Goal: Navigation & Orientation: Find specific page/section

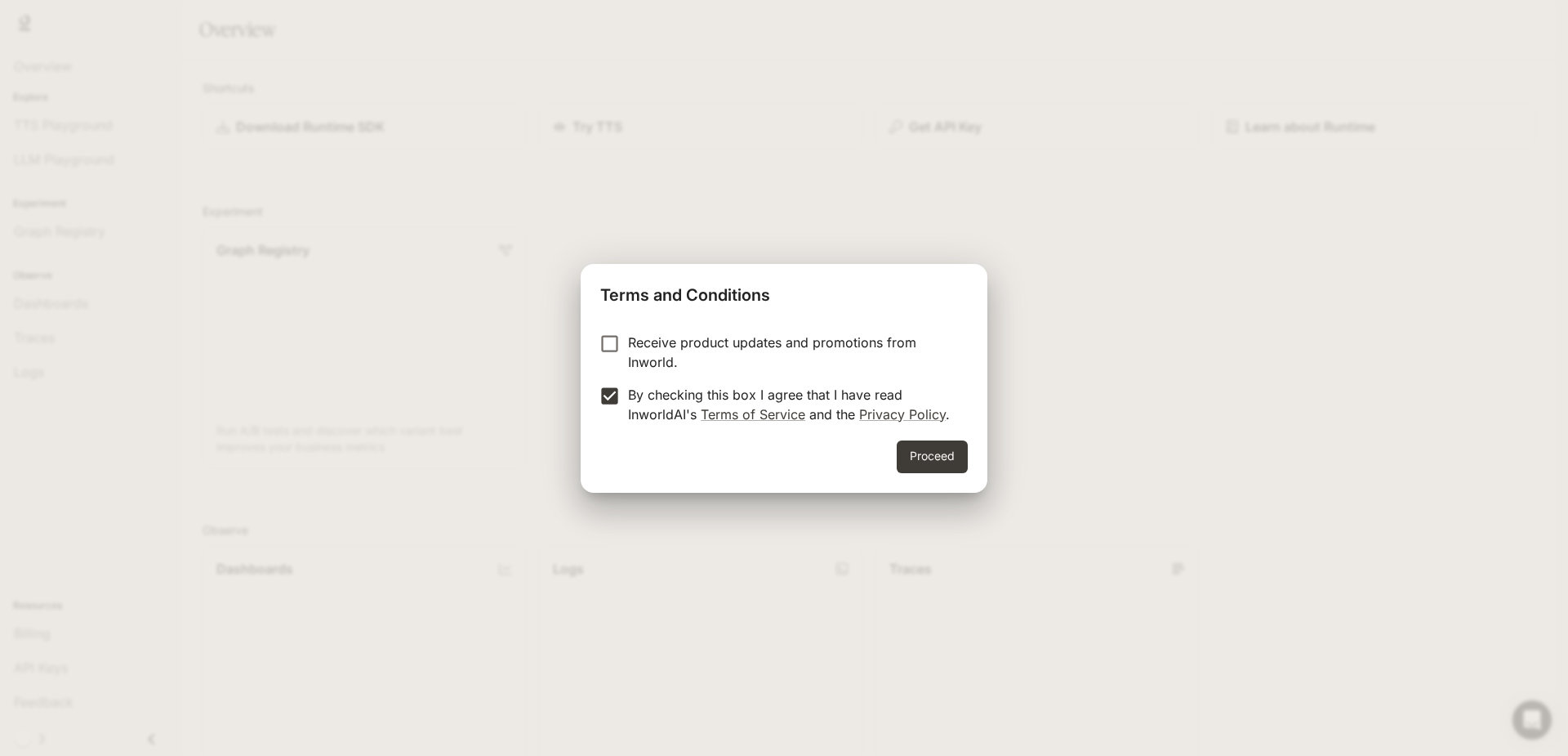
click at [974, 459] on div "Proceed" at bounding box center [784, 466] width 407 height 52
click at [955, 462] on button "Proceed" at bounding box center [931, 456] width 71 height 32
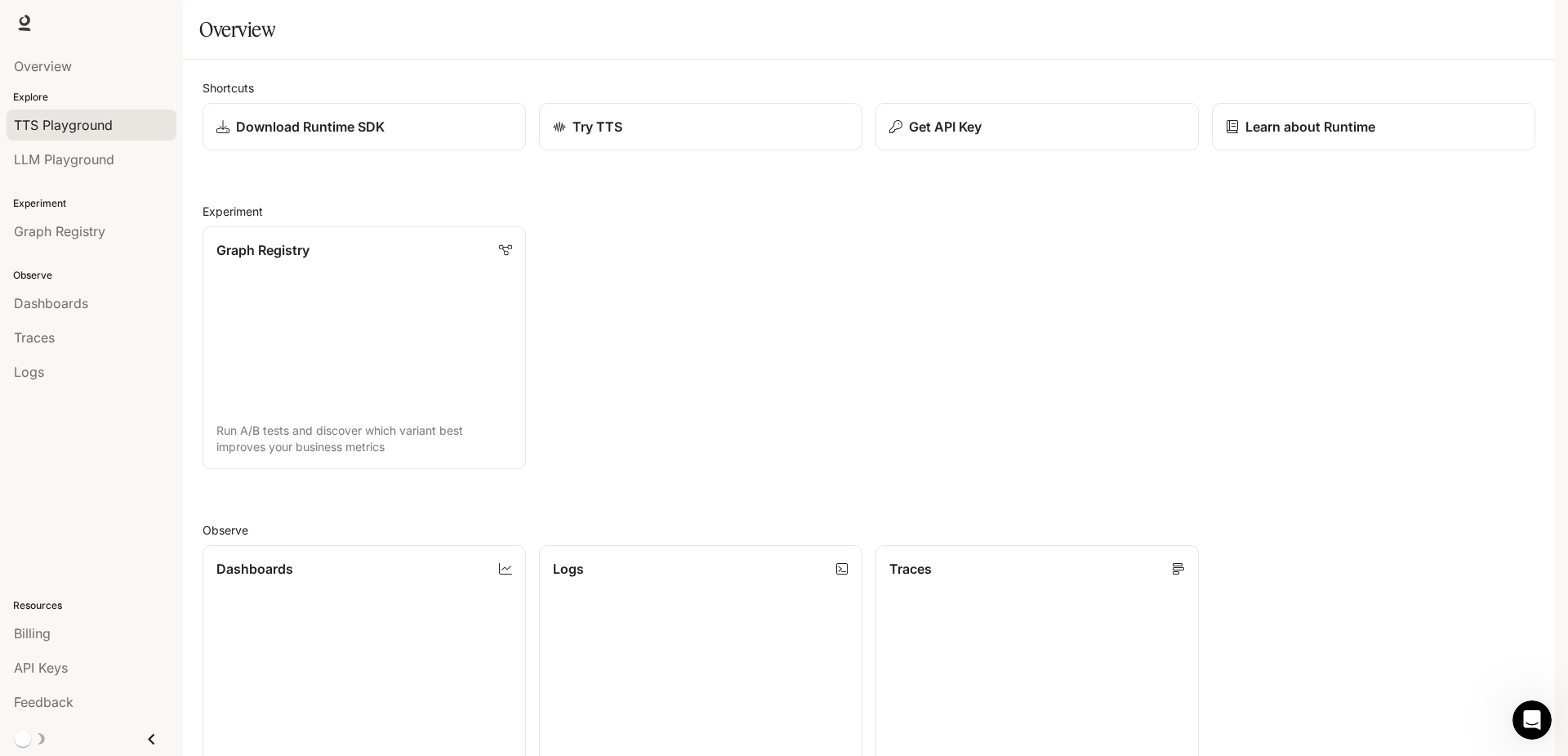
click at [98, 130] on span "TTS Playground" at bounding box center [63, 125] width 99 height 19
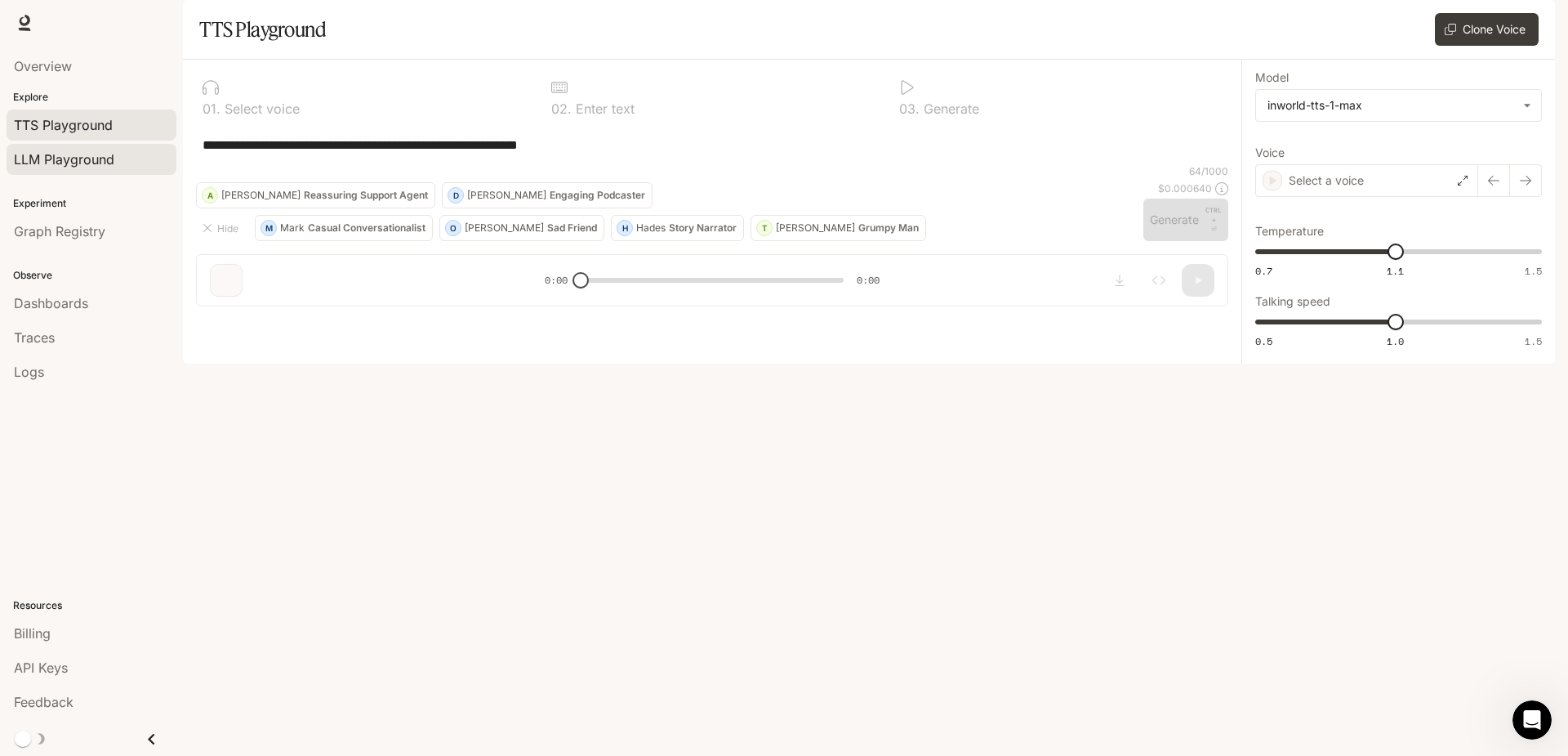
click at [74, 158] on span "LLM Playground" at bounding box center [64, 159] width 101 height 19
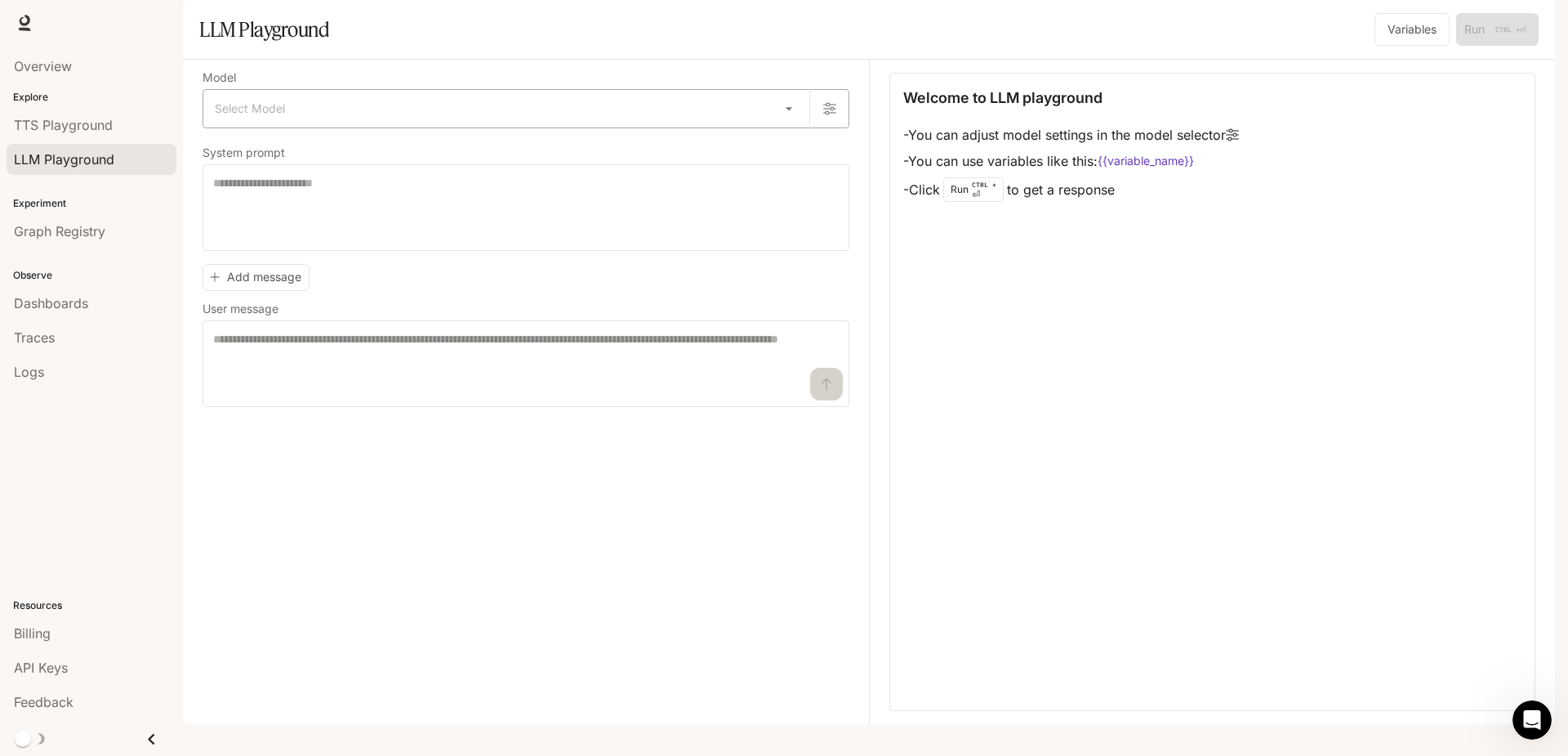
click at [794, 155] on body "Skip to main content Runtime Runtime Documentation Documentation Portal Overvie…" at bounding box center [784, 378] width 1568 height 756
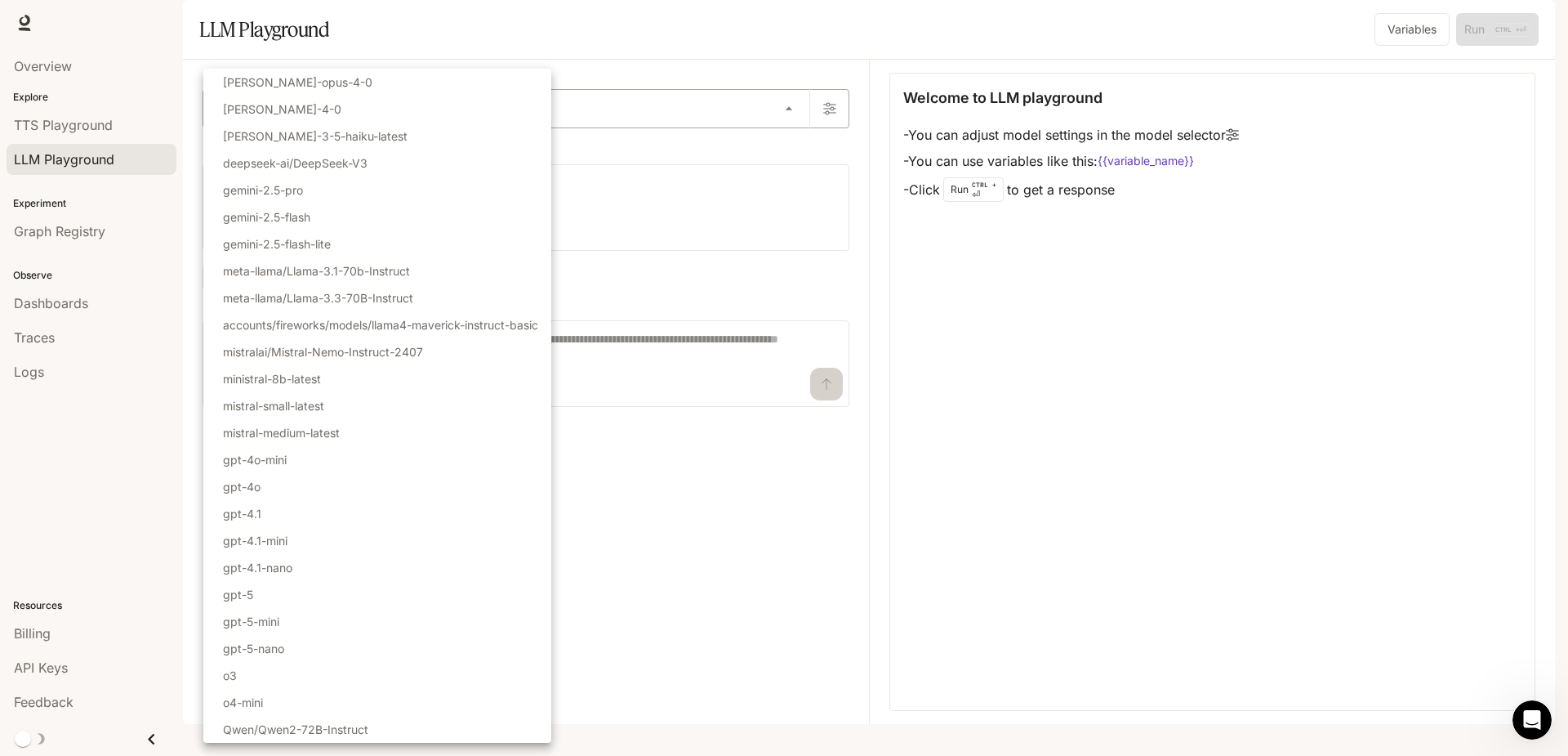
click at [792, 155] on div at bounding box center [784, 378] width 1568 height 756
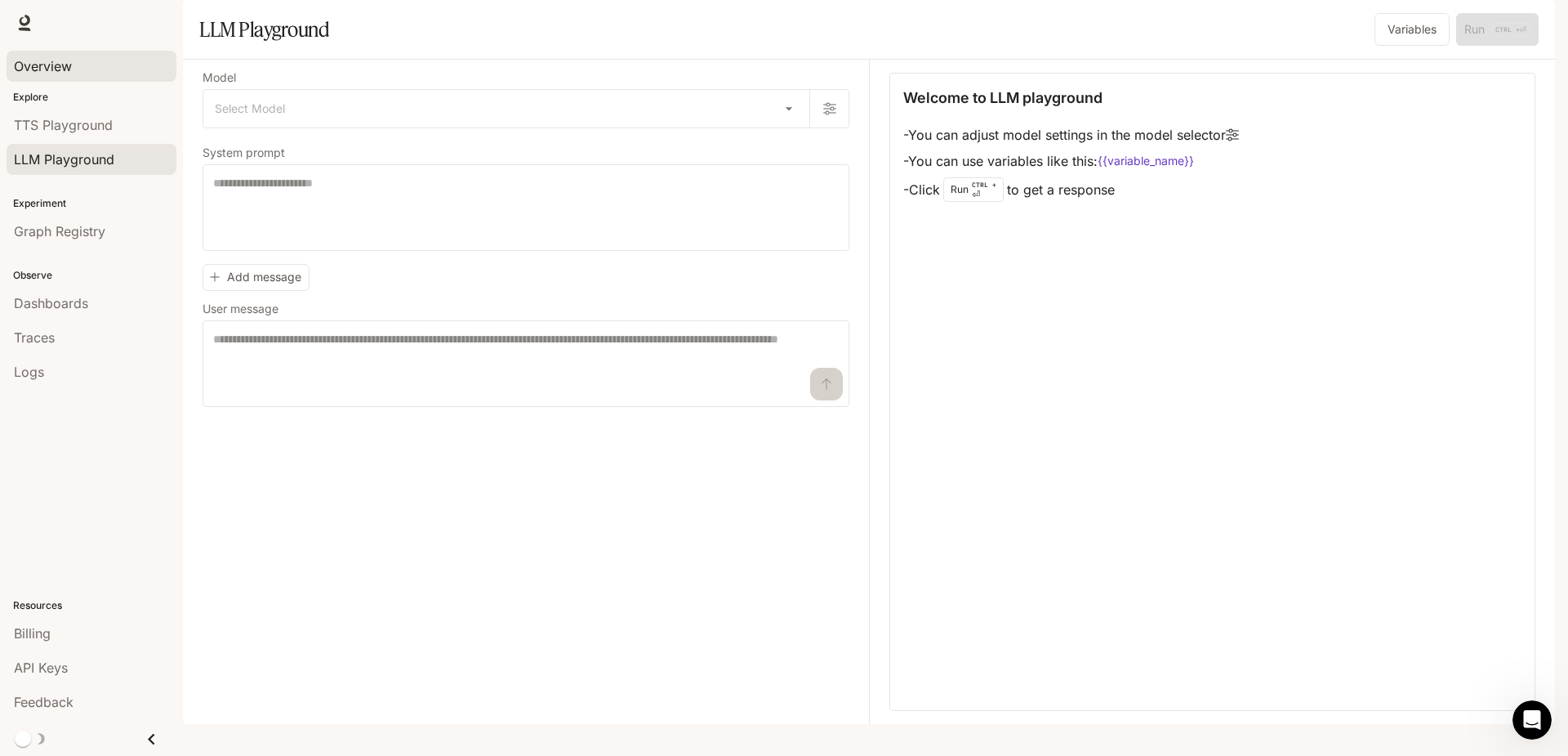
click at [59, 67] on span "Overview" at bounding box center [43, 66] width 58 height 19
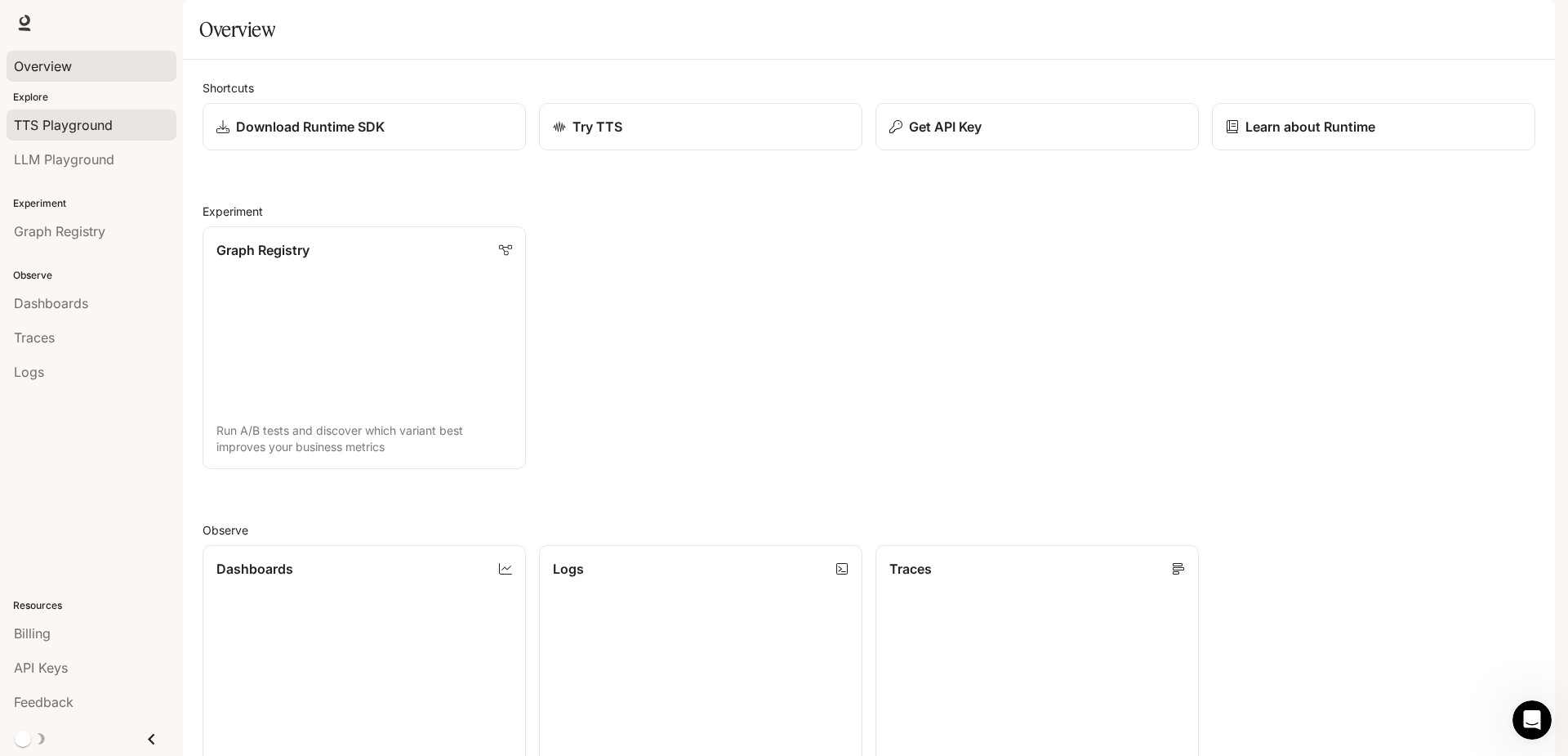
click at [73, 120] on span "TTS Playground" at bounding box center [63, 125] width 99 height 19
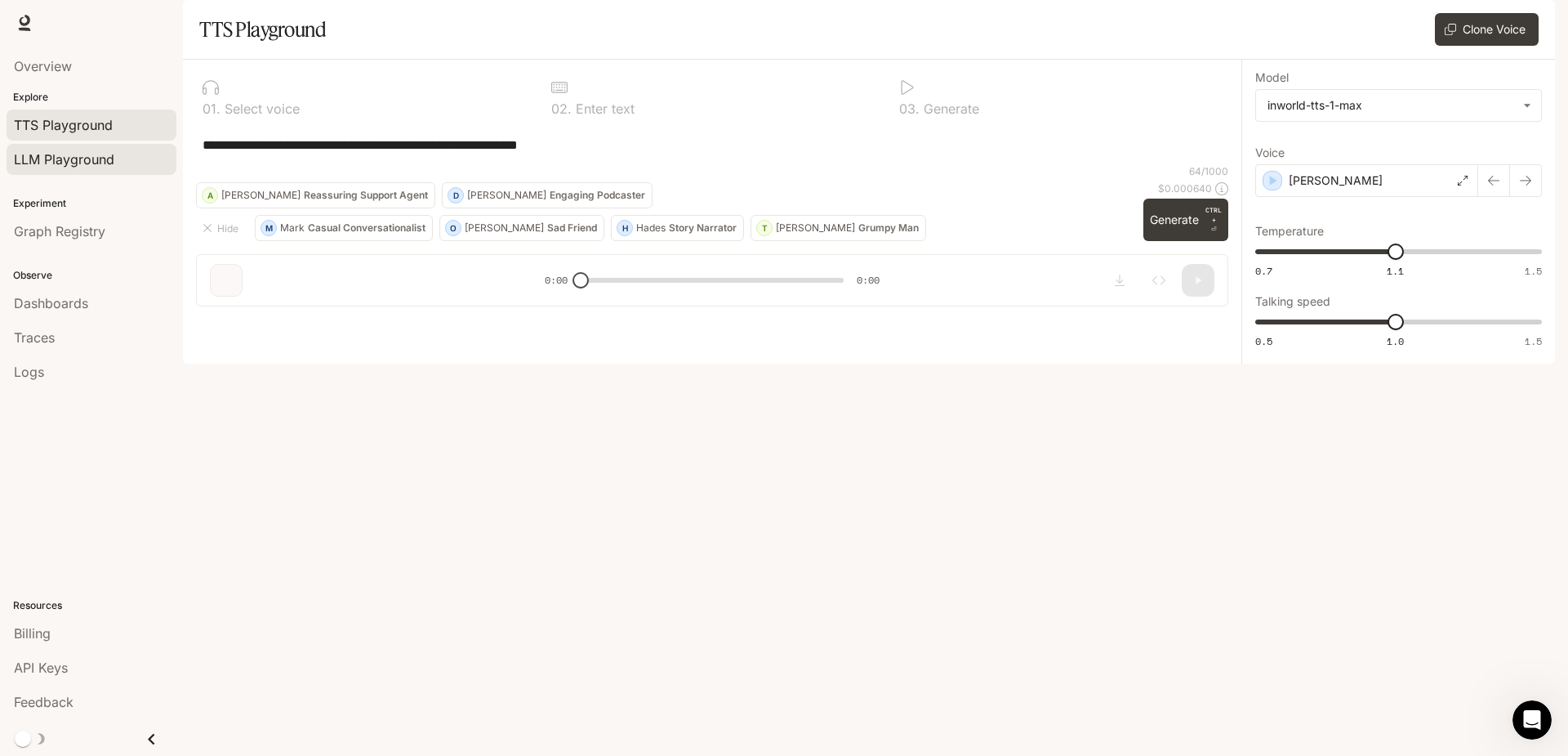
click at [73, 167] on span "LLM Playground" at bounding box center [64, 159] width 101 height 19
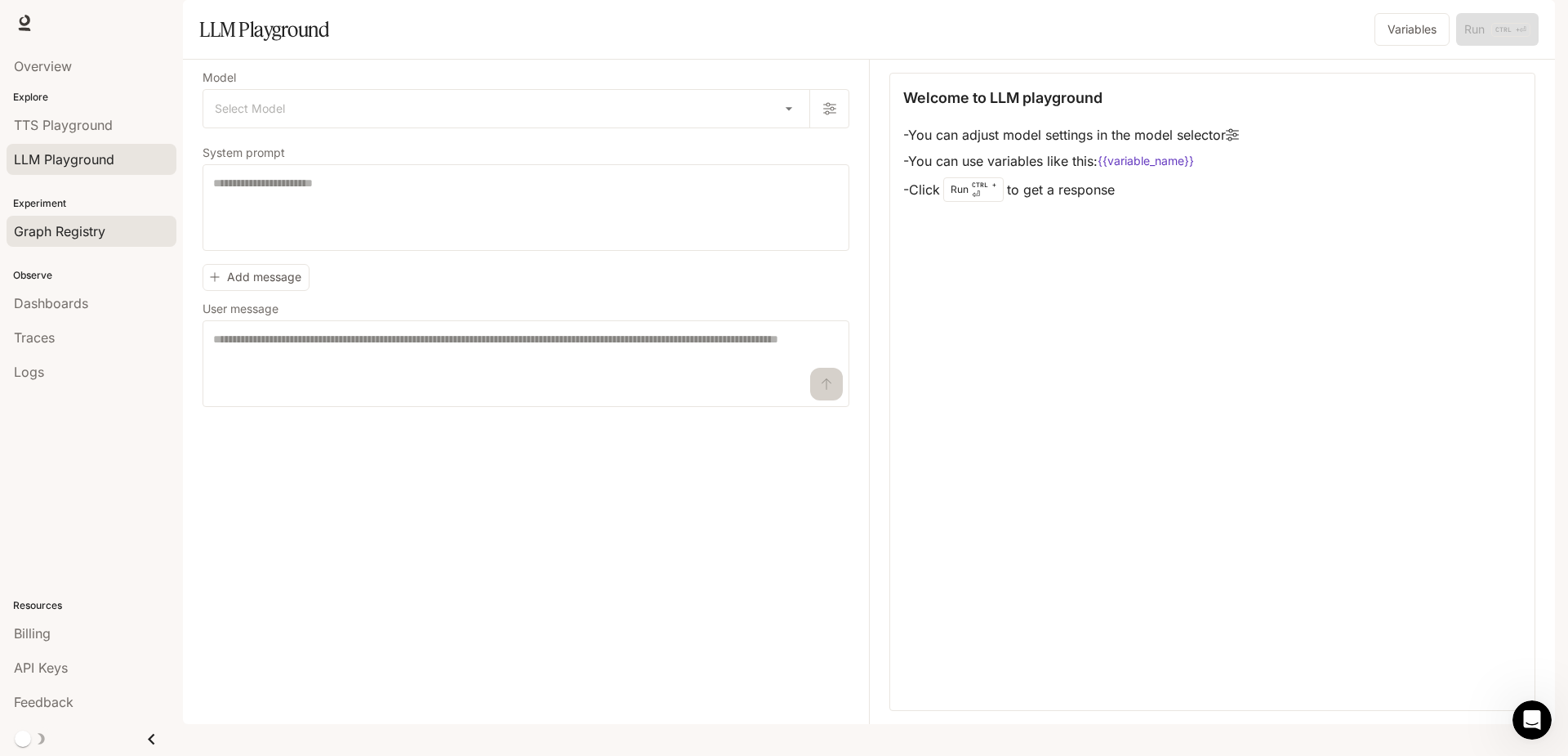
click at [53, 231] on span "Graph Registry" at bounding box center [59, 231] width 92 height 19
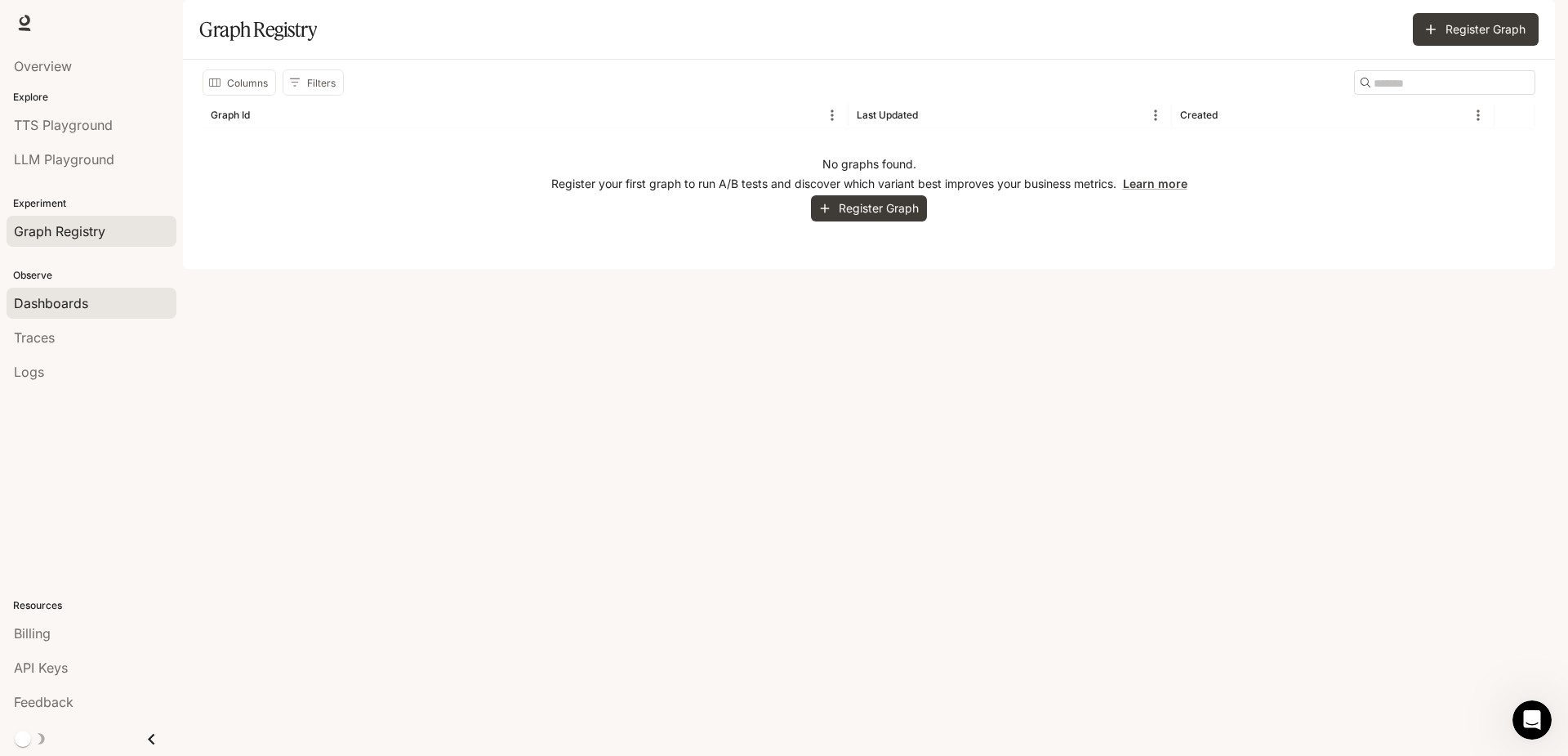
click at [52, 309] on span "Dashboards" at bounding box center [51, 303] width 74 height 19
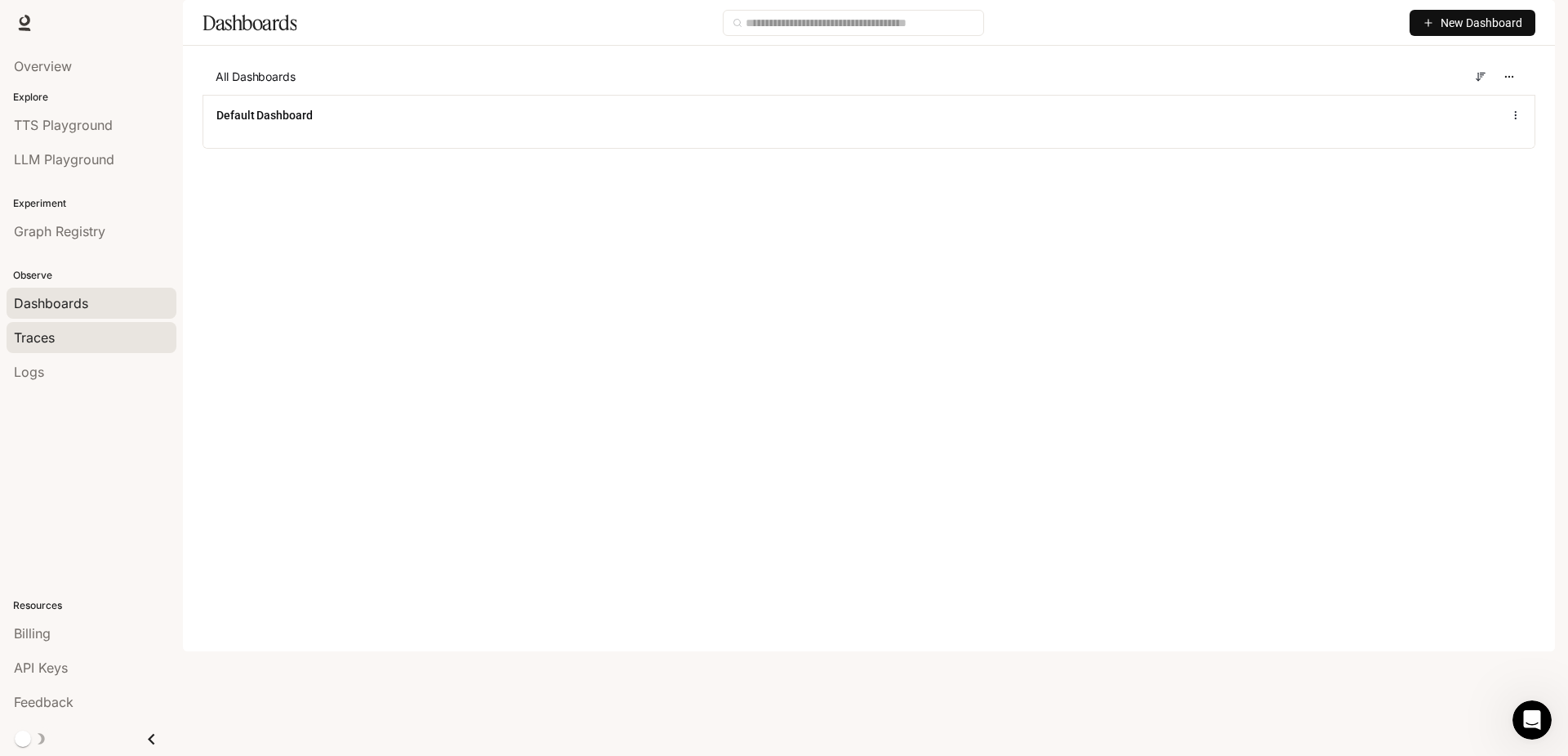
click at [44, 343] on span "Traces" at bounding box center [34, 337] width 41 height 19
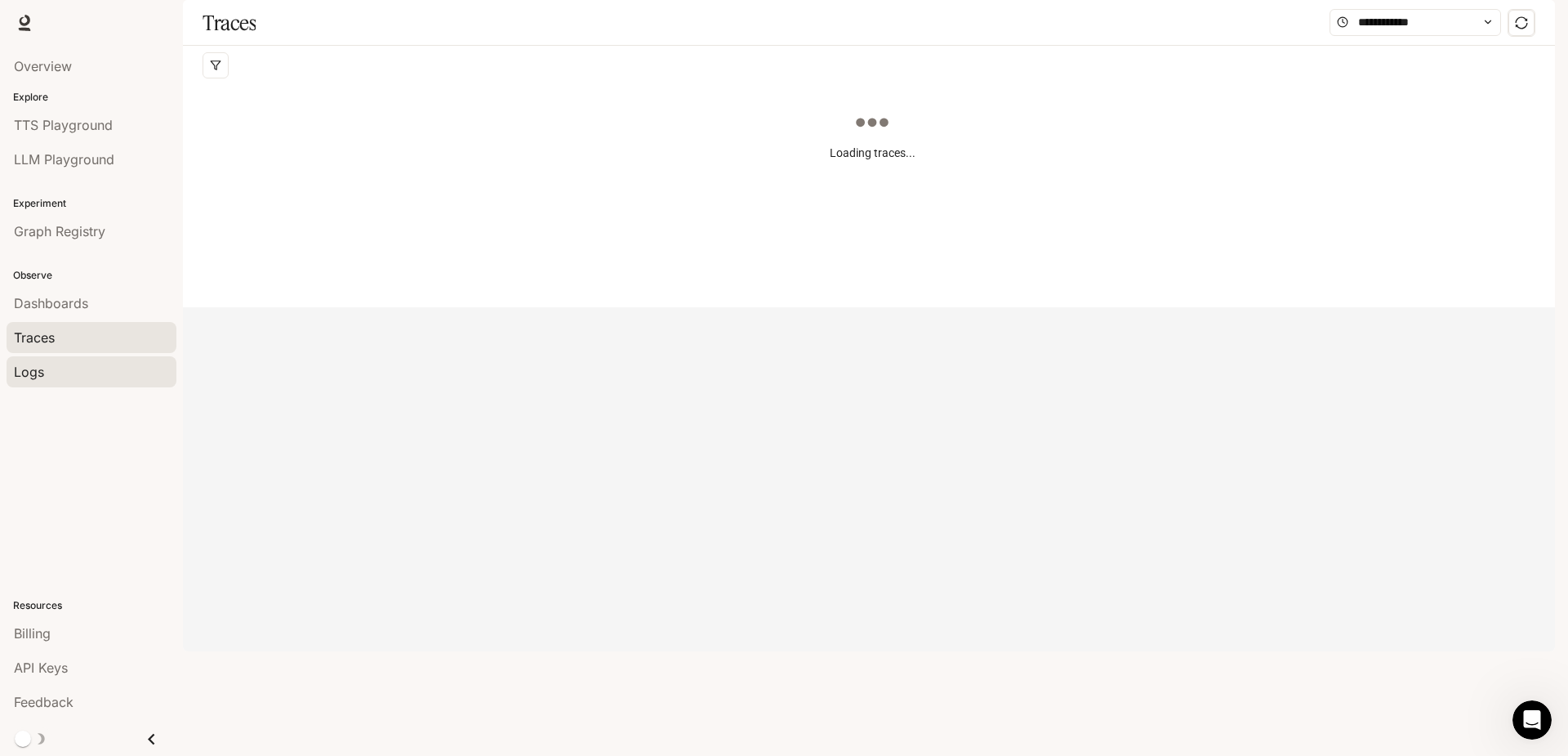
click at [39, 379] on span "Logs" at bounding box center [29, 372] width 31 height 19
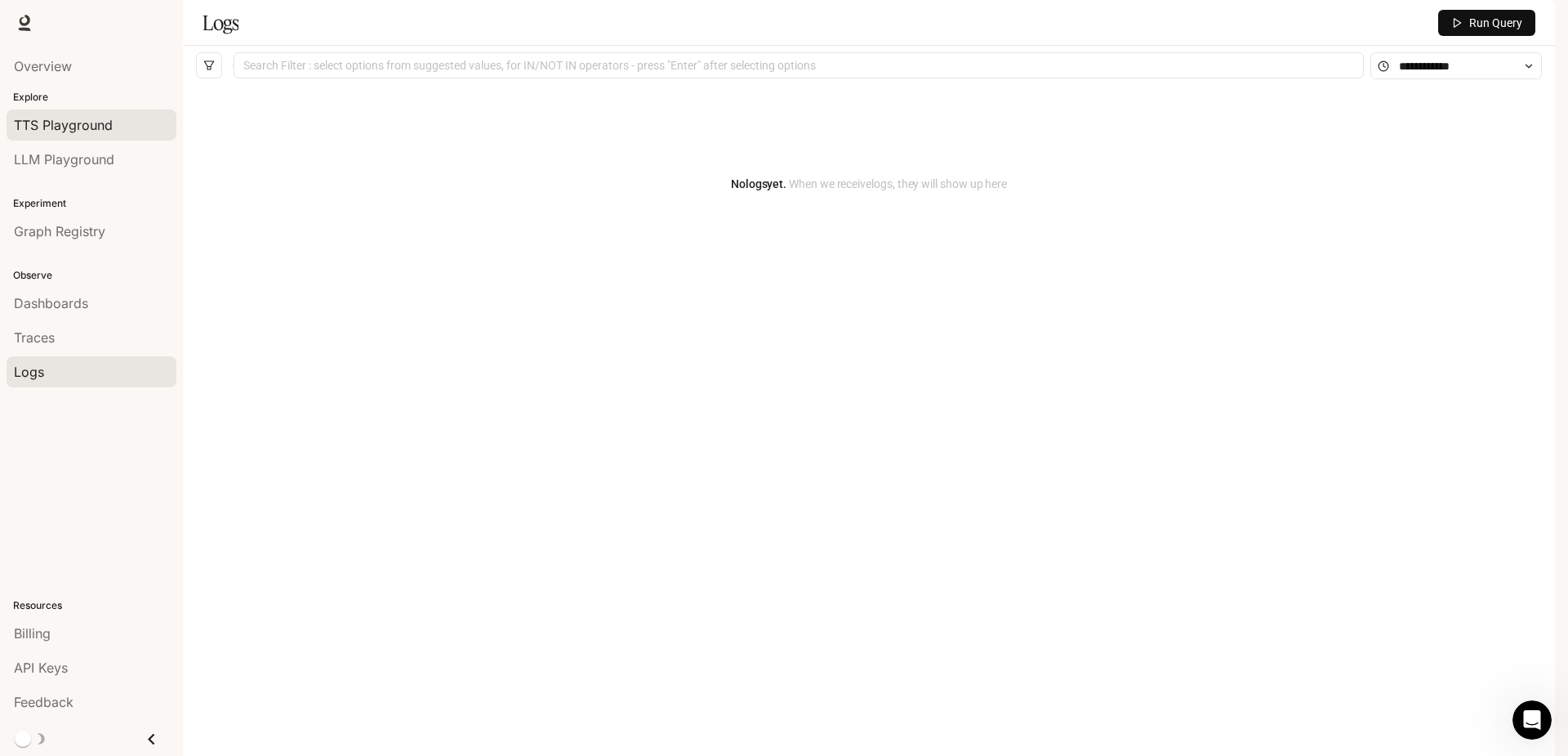
click at [53, 120] on span "TTS Playground" at bounding box center [63, 125] width 99 height 19
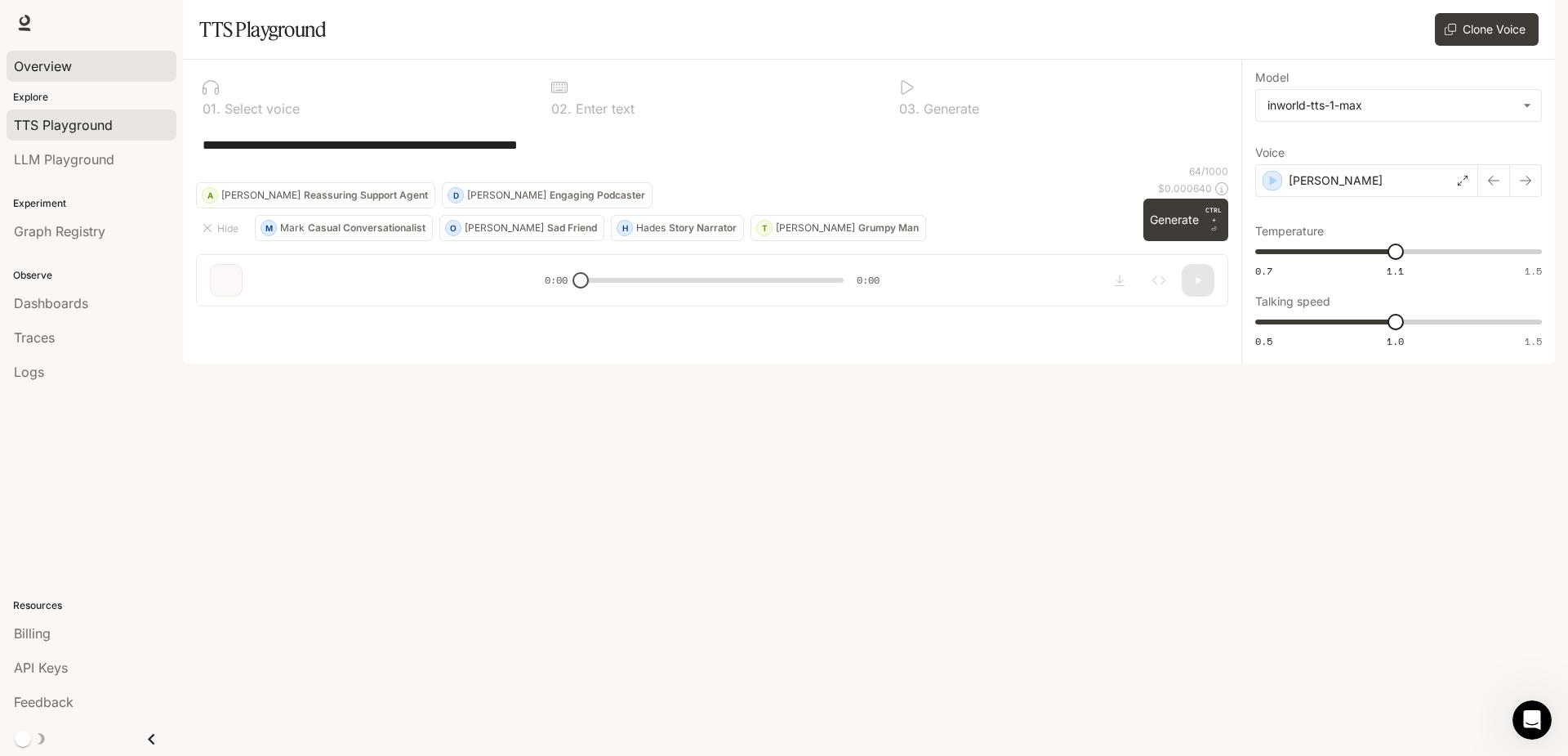
click at [45, 71] on span "Overview" at bounding box center [43, 66] width 58 height 19
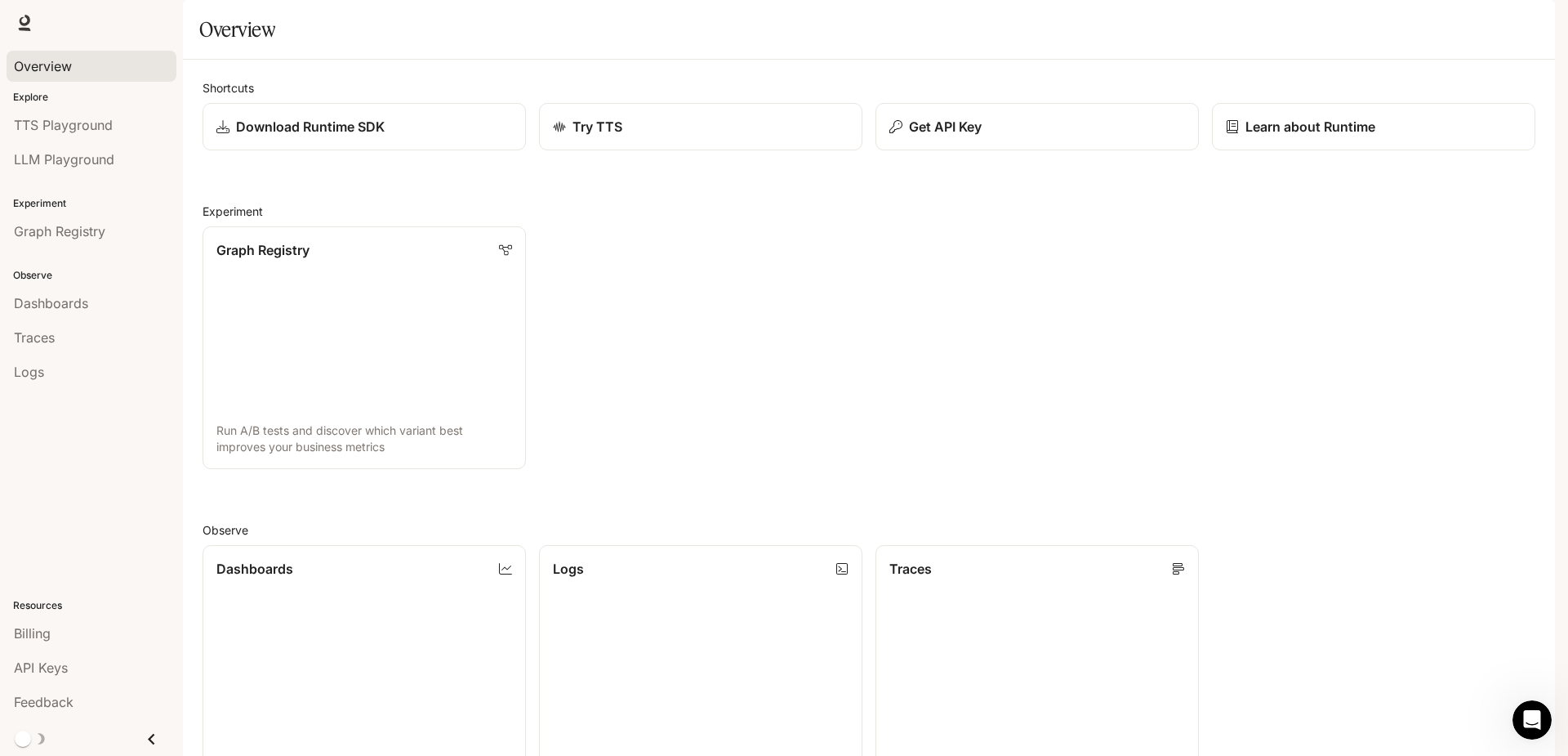
scroll to position [425, 0]
